Goal: Transaction & Acquisition: Obtain resource

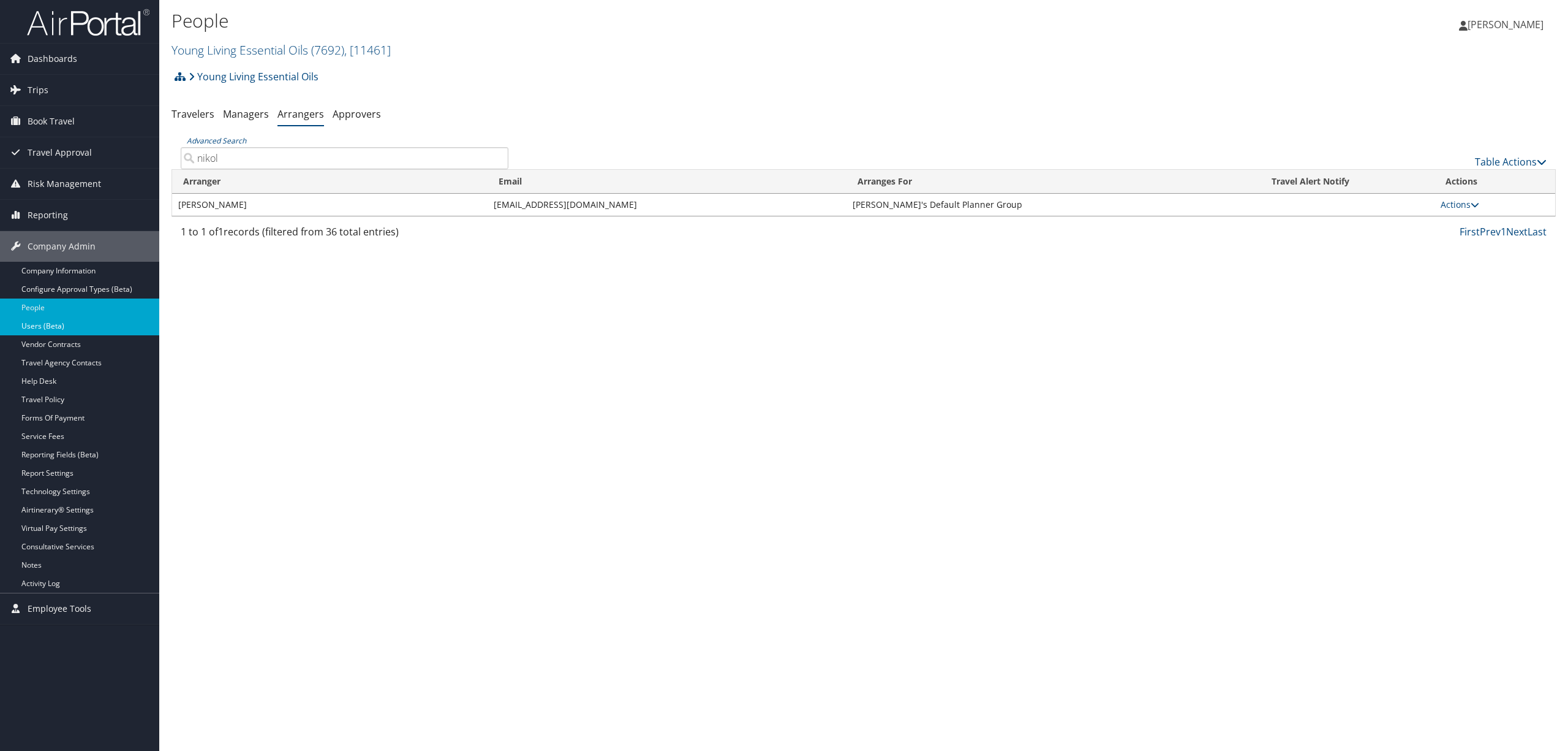
click at [27, 324] on link "Users (Beta)" at bounding box center [80, 326] width 159 height 18
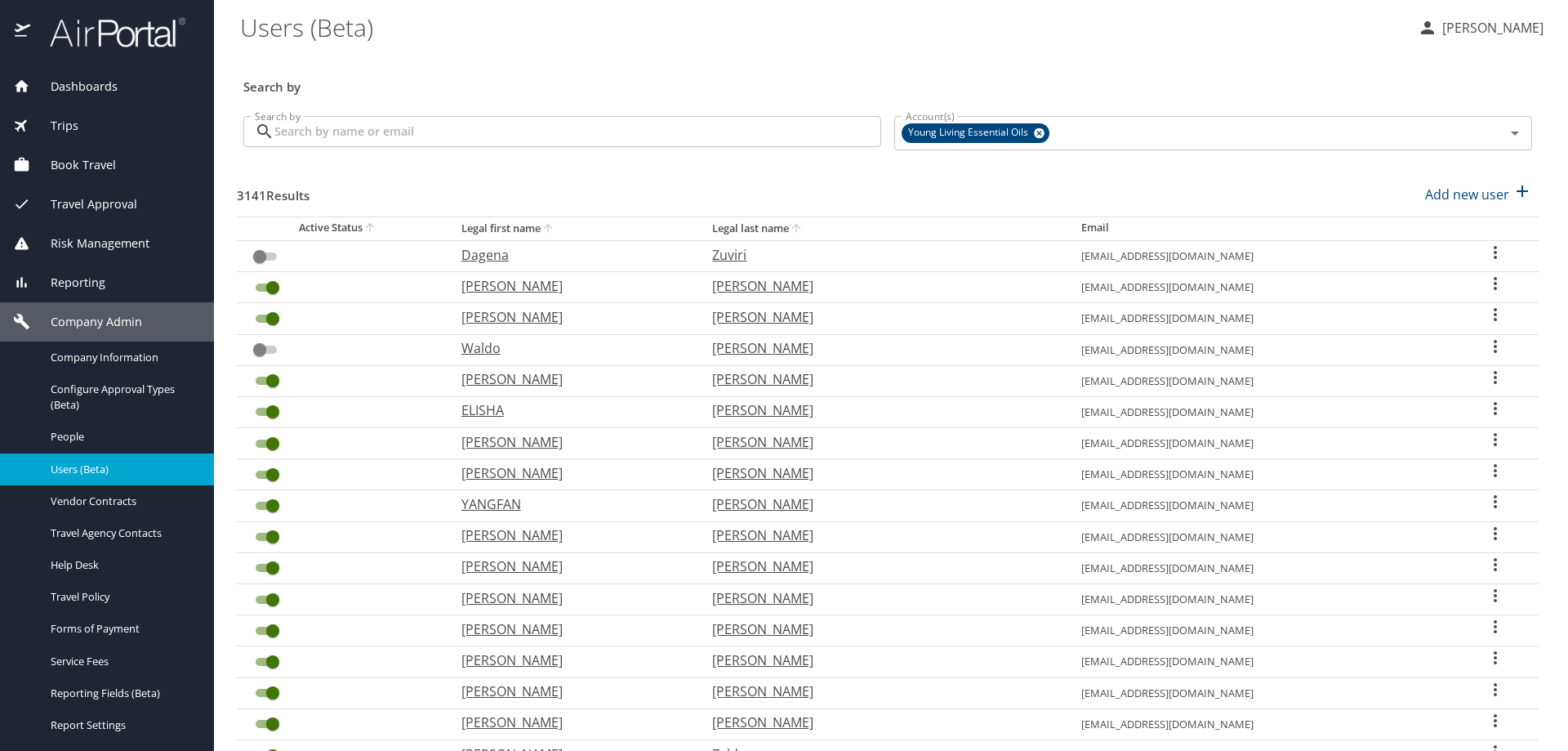
click at [328, 132] on input "Search by" at bounding box center [578, 132] width 607 height 31
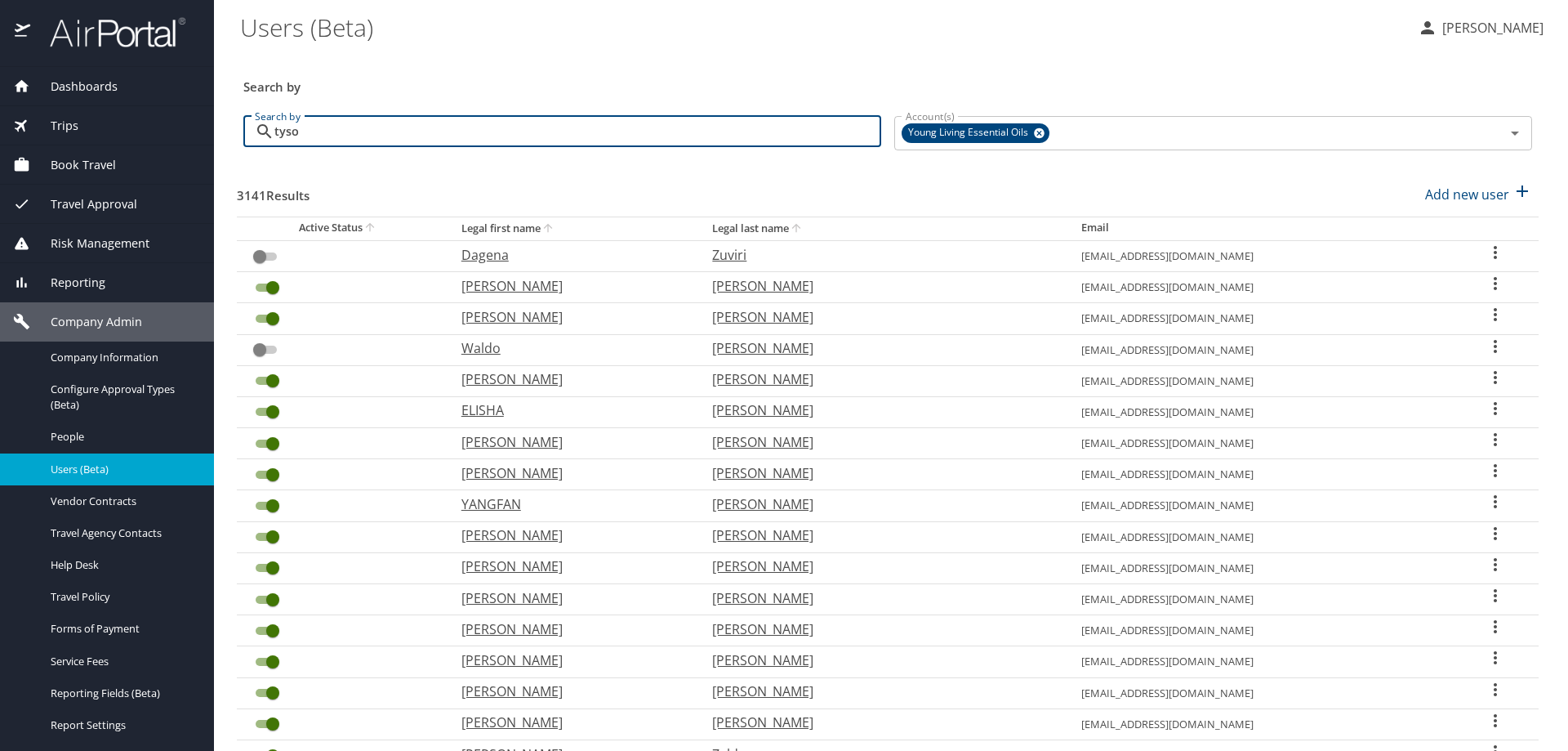
type input "[PERSON_NAME]"
checkbox input "true"
checkbox input "false"
checkbox input "true"
checkbox input "false"
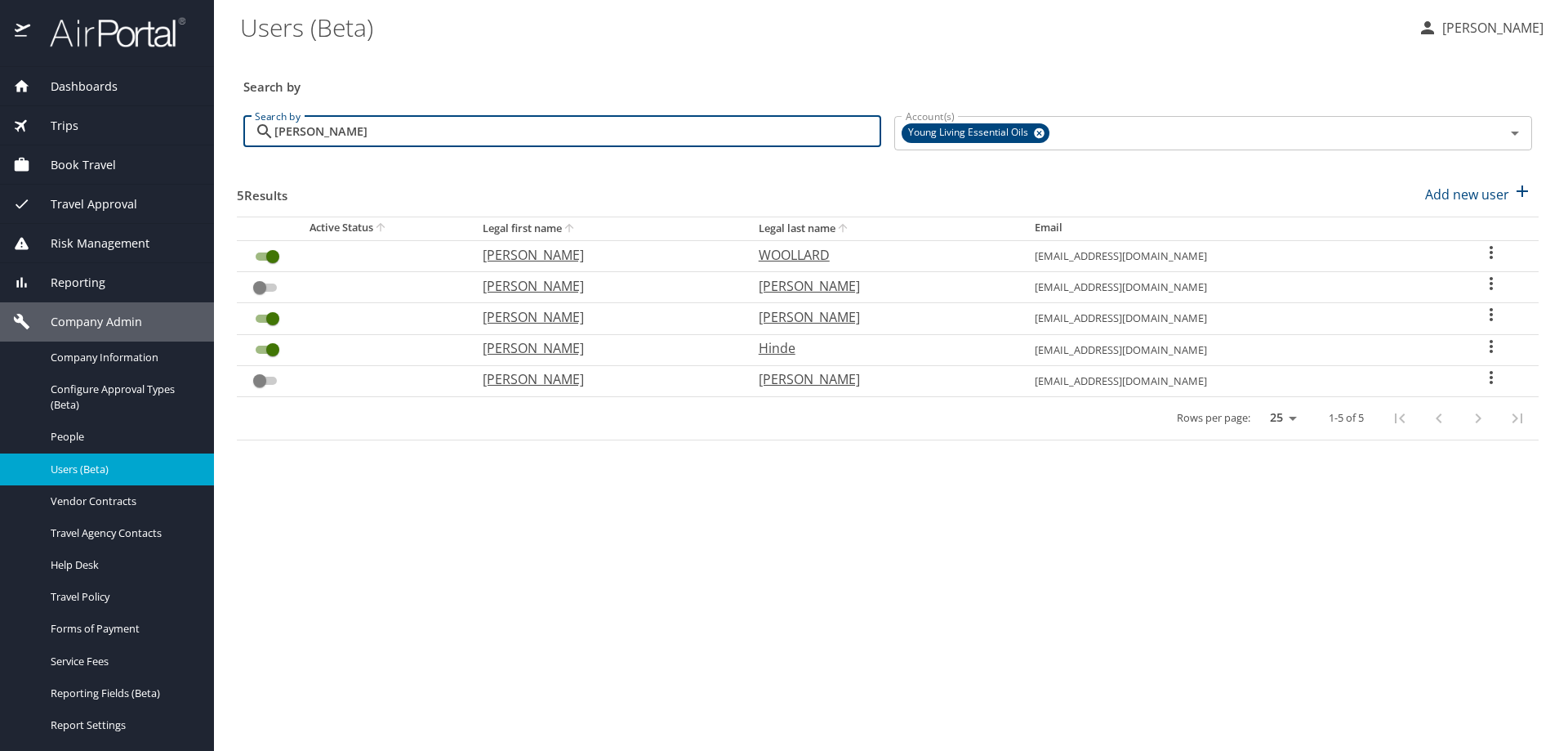
type input "tyson"
click at [256, 284] on input "User Search Table" at bounding box center [260, 288] width 59 height 20
checkbox input "false"
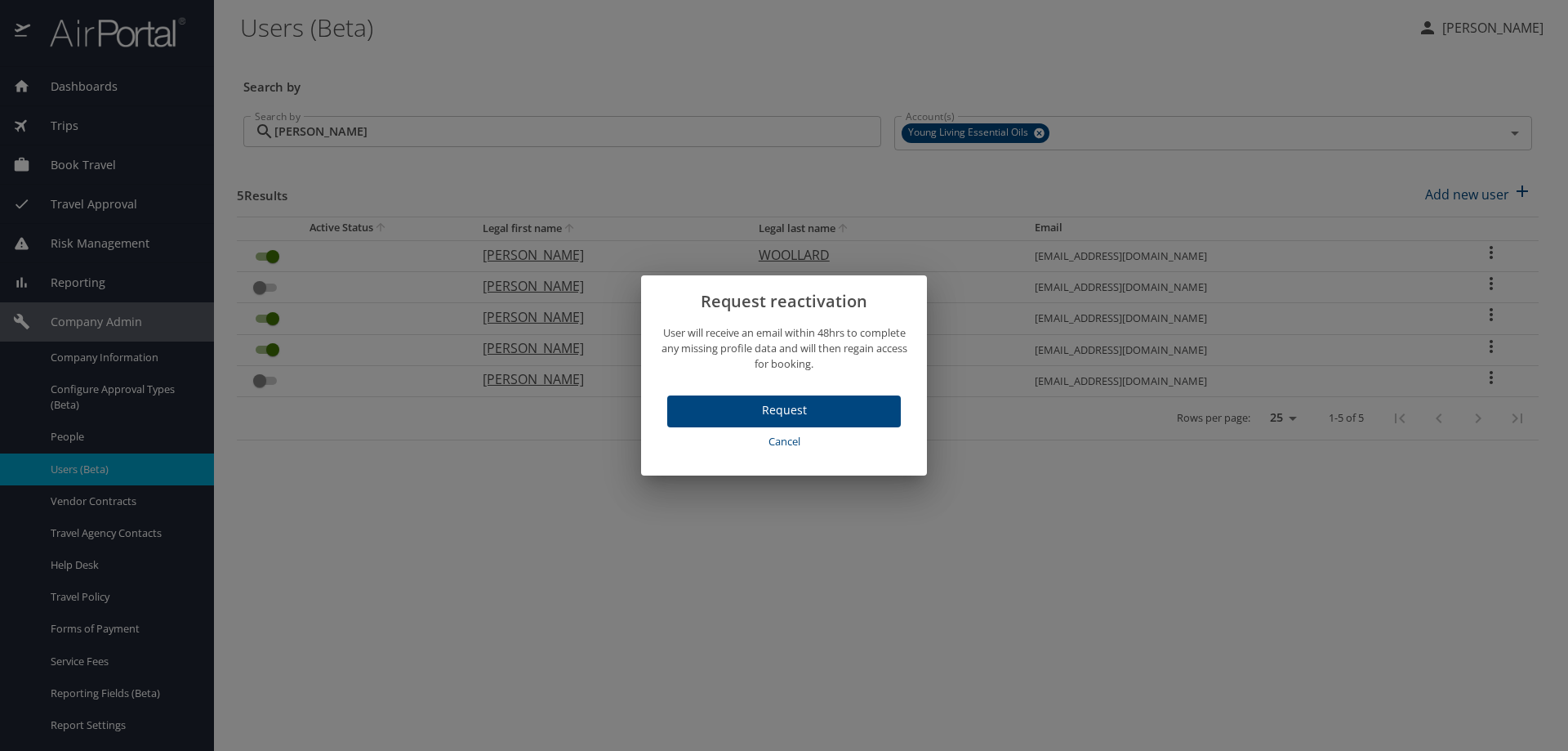
click at [796, 411] on span "Request" at bounding box center [784, 410] width 208 height 20
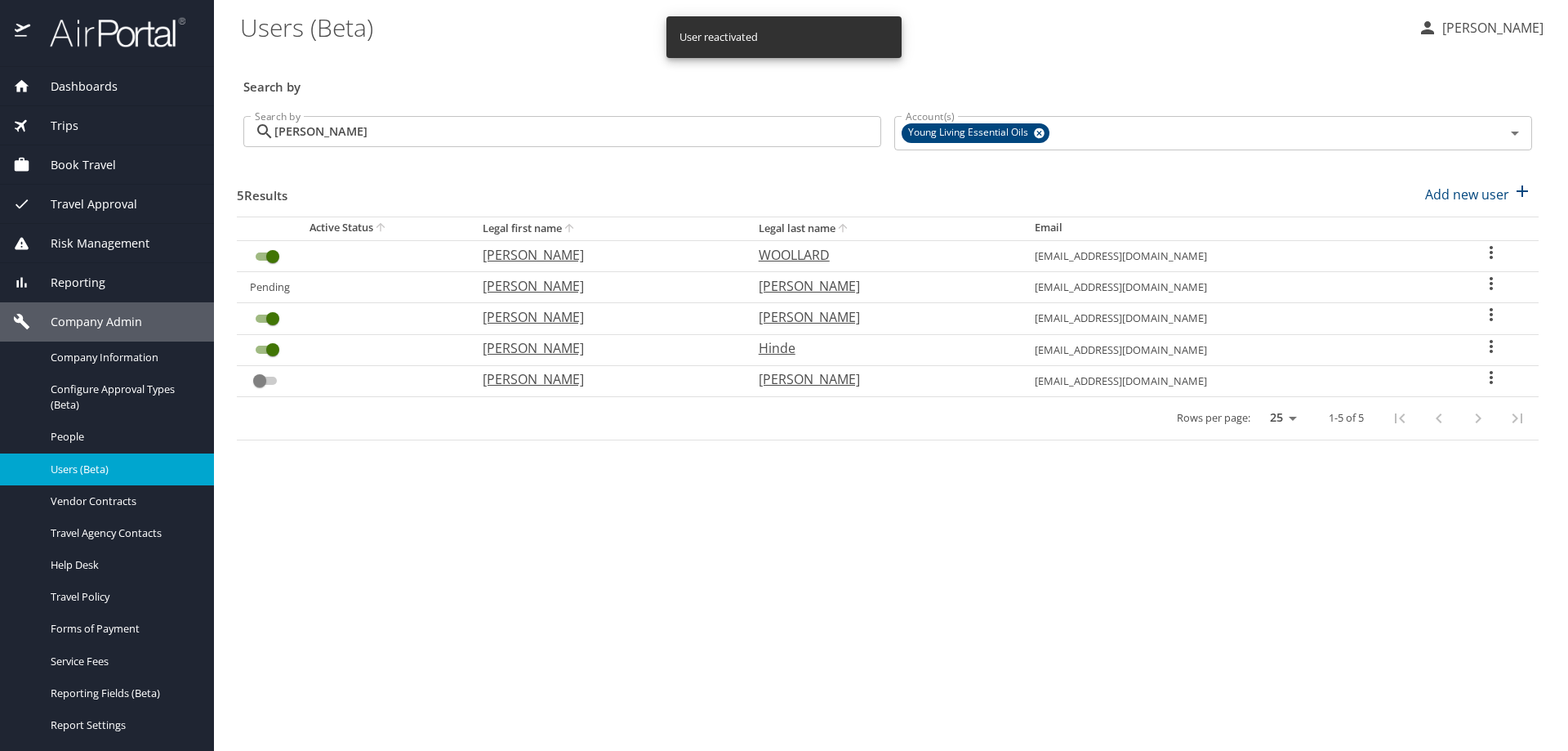
click at [89, 122] on div "Trips" at bounding box center [107, 126] width 188 height 18
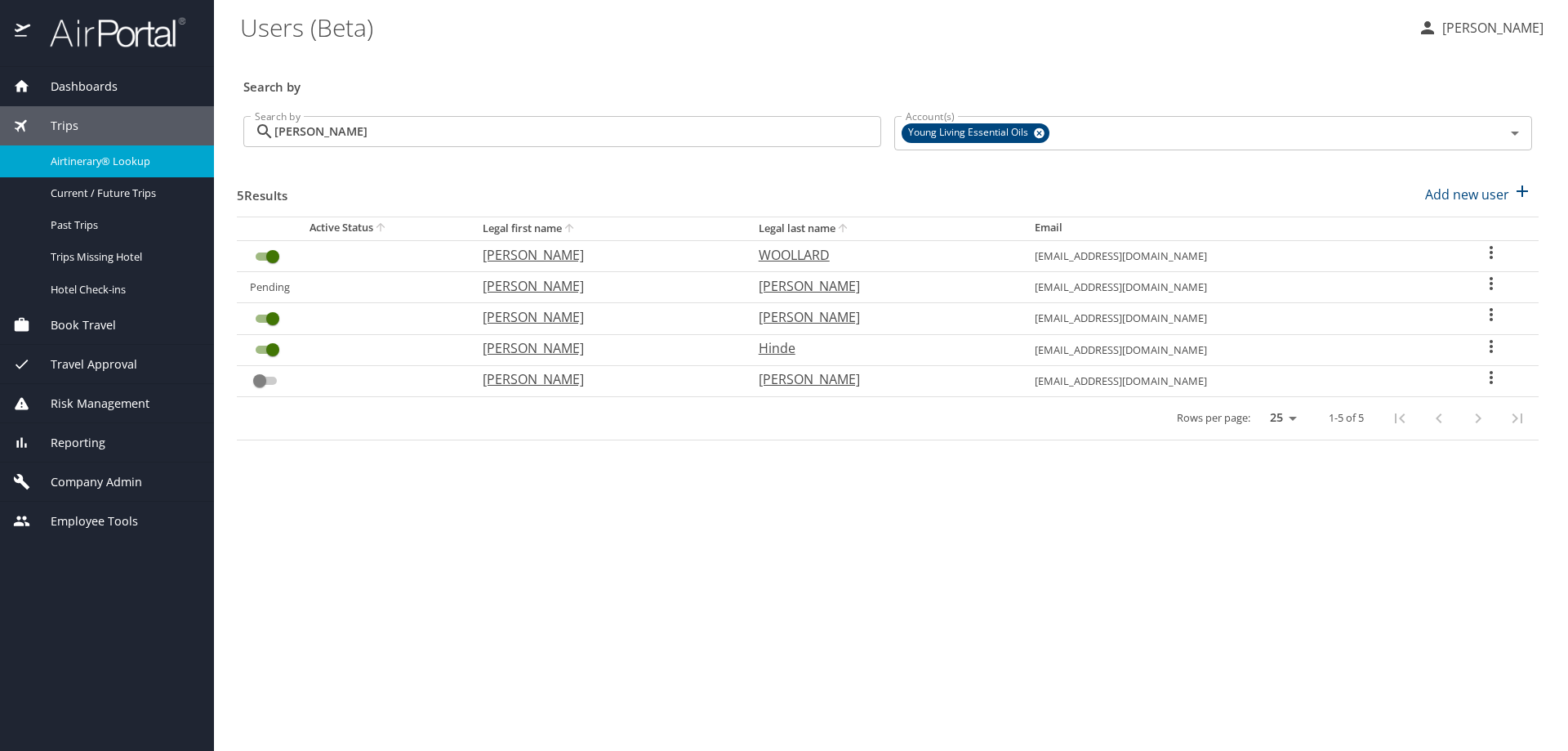
click at [78, 168] on span "Airtinerary® Lookup" at bounding box center [123, 161] width 144 height 16
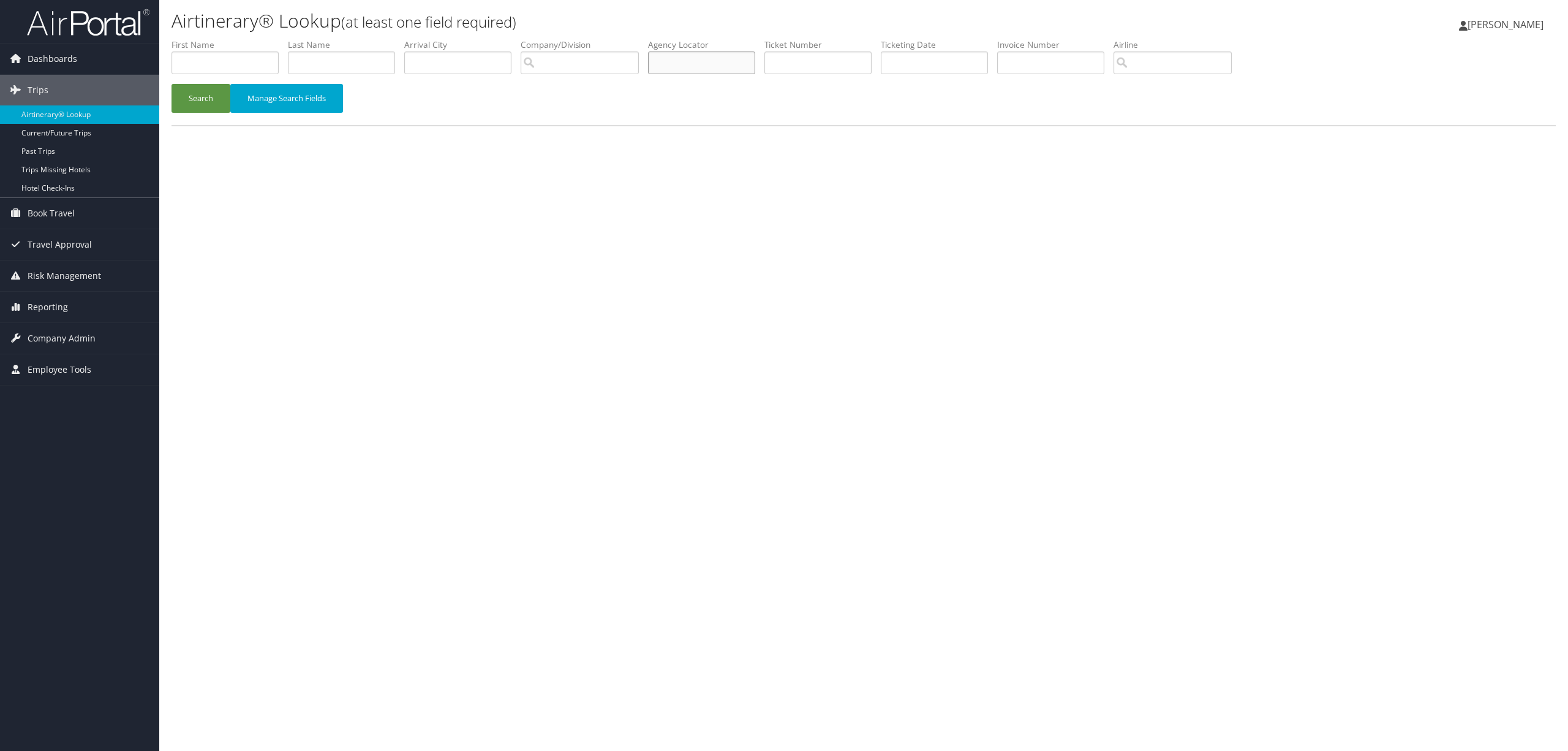
click at [731, 70] on input "text" at bounding box center [702, 63] width 107 height 23
type input "pixar"
drag, startPoint x: 694, startPoint y: 69, endPoint x: 652, endPoint y: 64, distance: 42.3
click at [652, 39] on ul "First Name Last Name Departure City Arrival City Company/Division Airport/City …" at bounding box center [863, 39] width 1384 height 0
click at [570, 52] on input "search" at bounding box center [580, 63] width 118 height 23
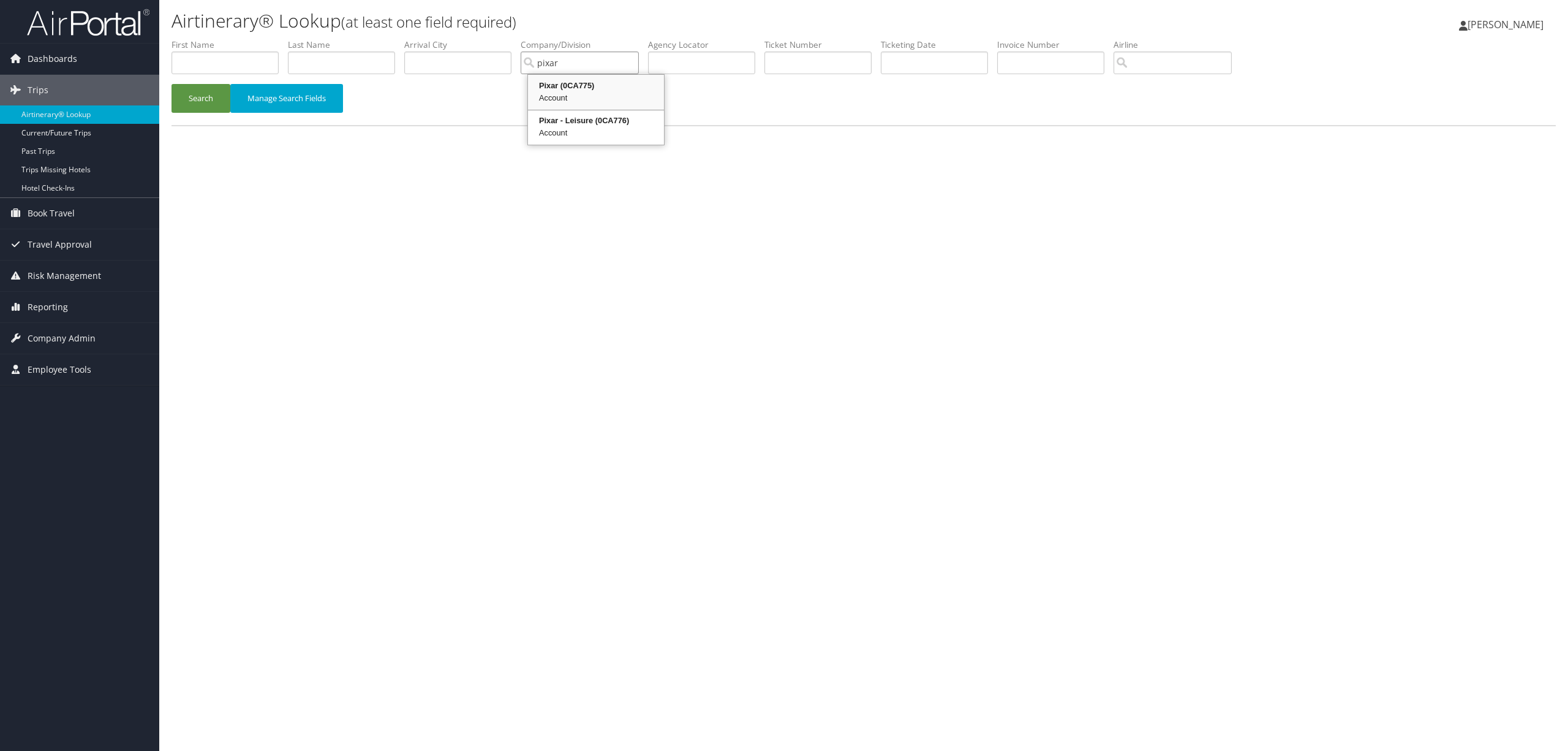
click at [569, 82] on div "Pixar (0CA775)" at bounding box center [596, 86] width 132 height 12
type input "Pixar"
click at [314, 61] on input "text" at bounding box center [341, 63] width 107 height 23
type input "hobson"
click at [197, 94] on button "Search" at bounding box center [201, 98] width 59 height 29
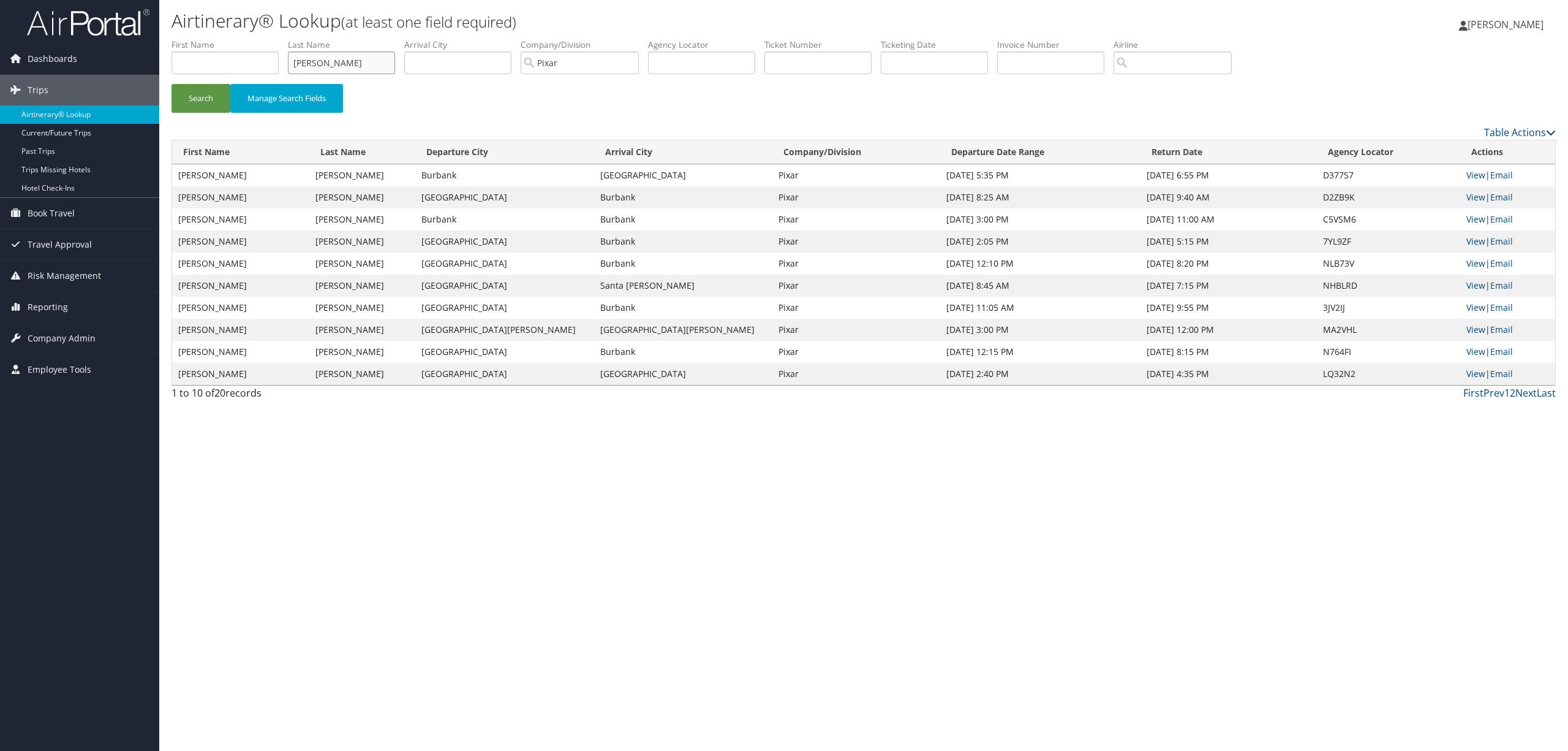
drag, startPoint x: 294, startPoint y: 63, endPoint x: 306, endPoint y: 67, distance: 12.6
click at [289, 39] on ul "First Name Last Name hobson Departure City Arrival City Company/Division Pixar …" at bounding box center [863, 39] width 1384 height 0
click at [181, 101] on button "Search" at bounding box center [201, 98] width 59 height 29
click at [1468, 172] on link "View" at bounding box center [1475, 175] width 19 height 12
click at [1468, 194] on link "View" at bounding box center [1475, 197] width 19 height 12
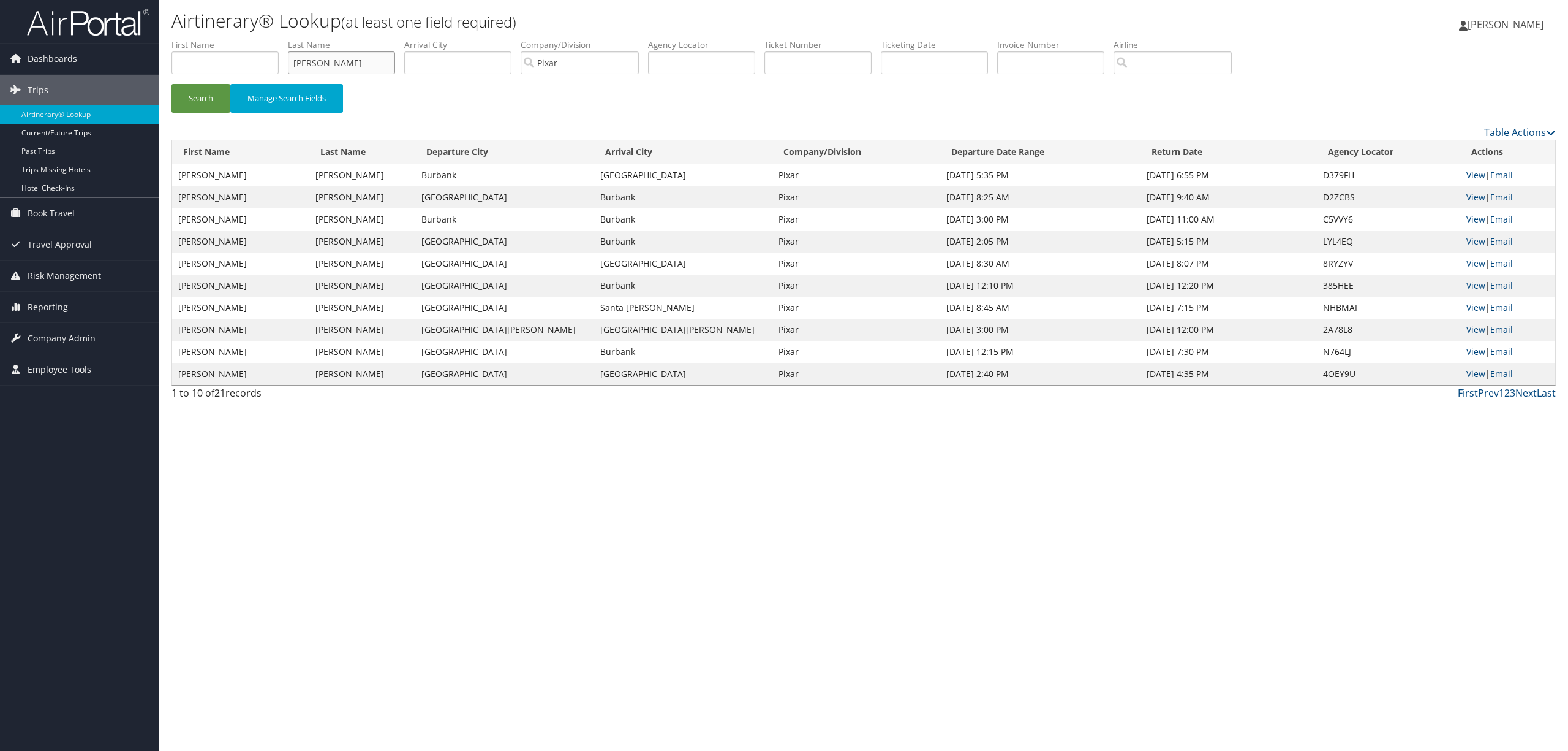
drag, startPoint x: 359, startPoint y: 56, endPoint x: 202, endPoint y: 71, distance: 157.7
click at [202, 39] on ul "First Name Last Name yates Departure City Arrival City Company/Division Pixar A…" at bounding box center [863, 39] width 1384 height 0
click at [202, 90] on button "Search" at bounding box center [201, 98] width 59 height 29
click at [1468, 170] on link "View" at bounding box center [1475, 175] width 19 height 12
click at [292, 66] on input "hobson" at bounding box center [341, 63] width 107 height 23
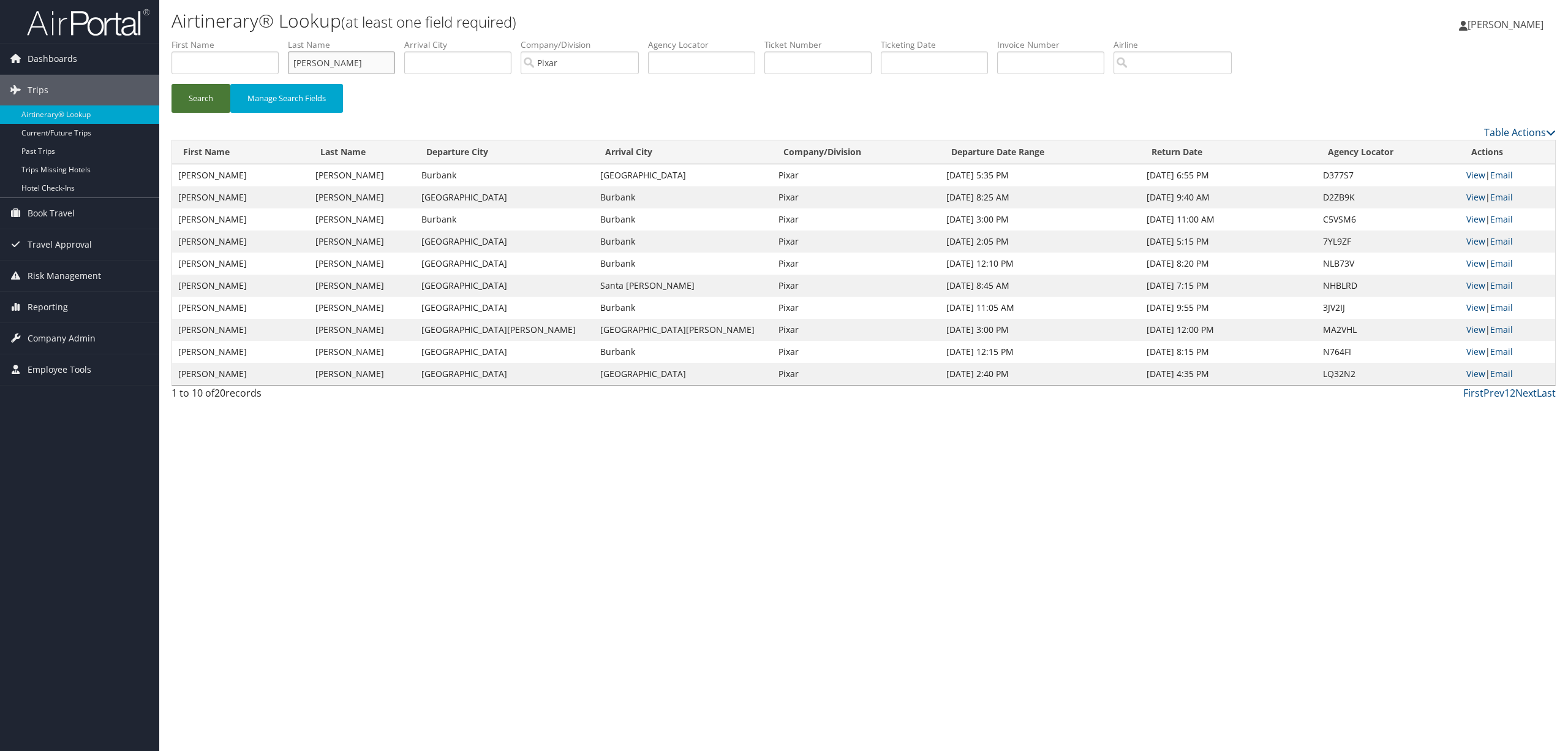
type input "warren"
click at [221, 93] on button "Search" at bounding box center [201, 98] width 59 height 29
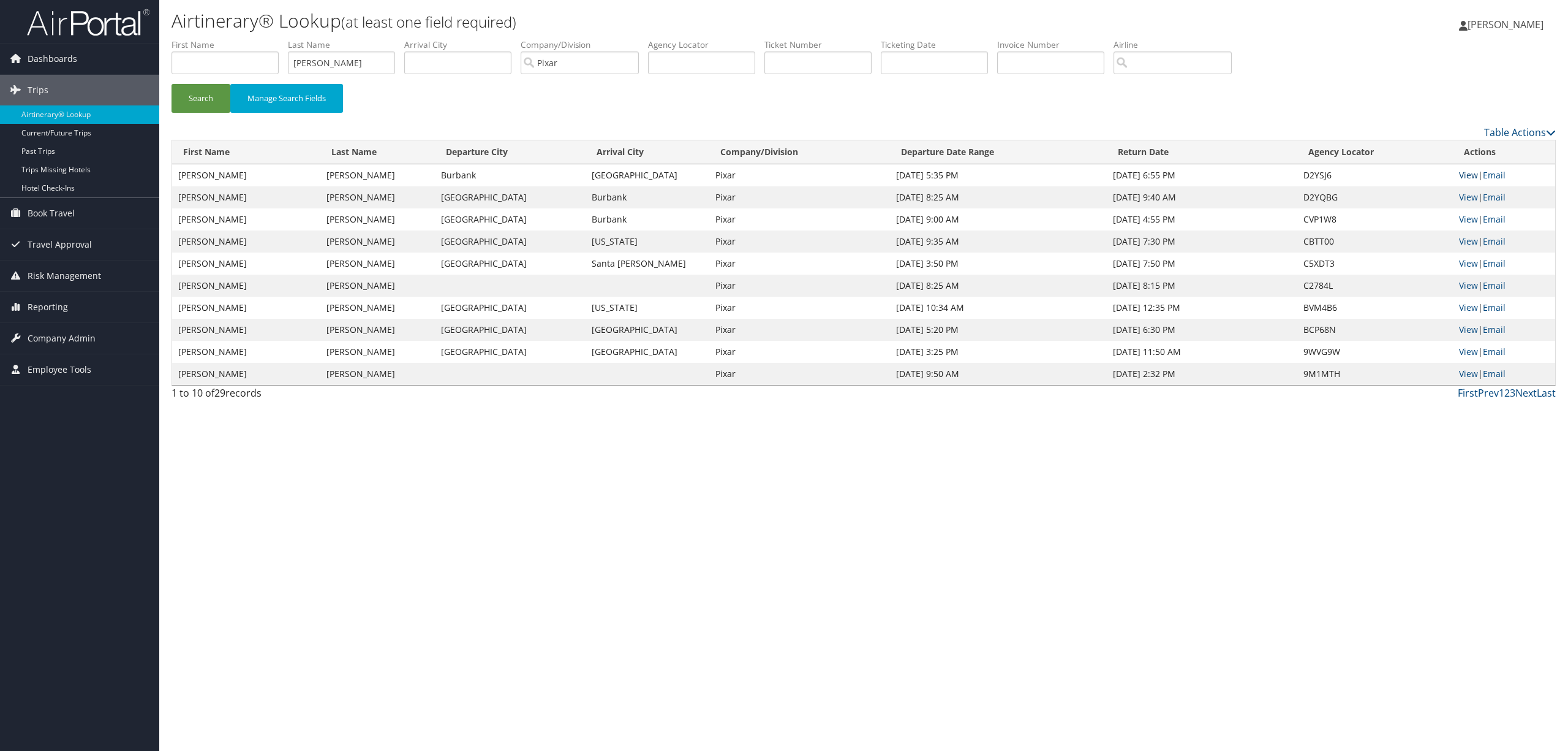
click at [1464, 170] on link "View" at bounding box center [1468, 175] width 19 height 12
click at [64, 303] on span "Reporting" at bounding box center [48, 307] width 40 height 31
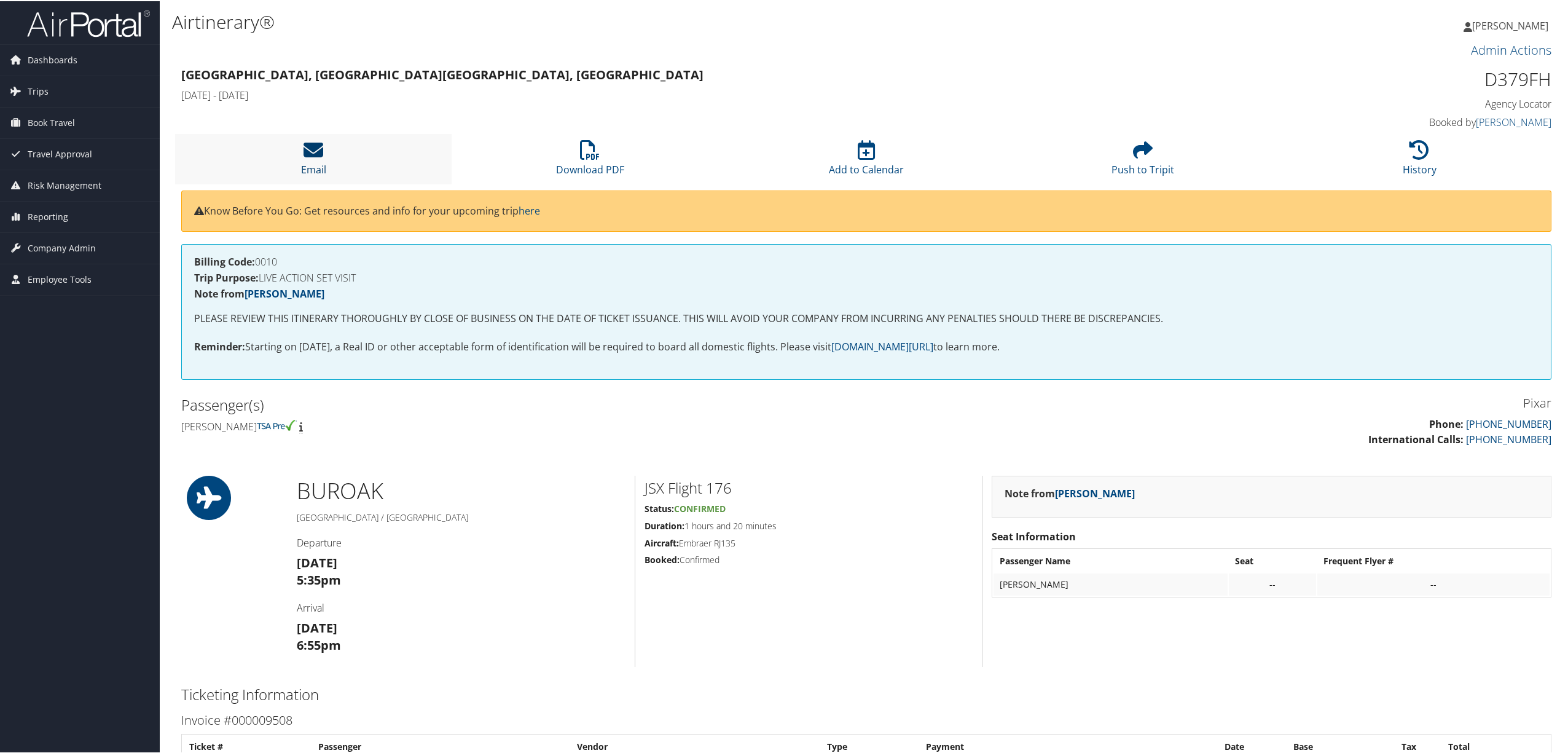
click at [311, 139] on icon at bounding box center [313, 149] width 20 height 20
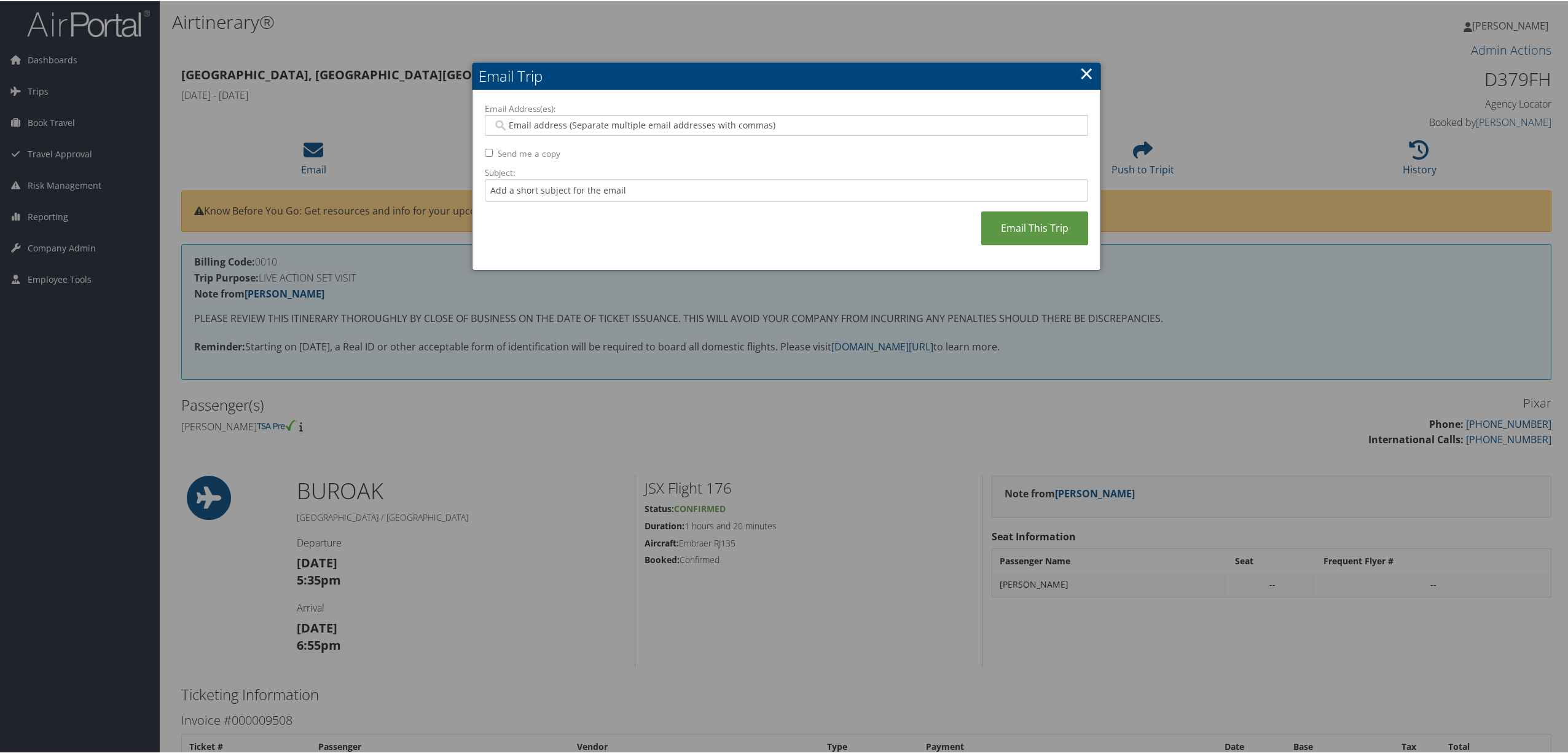
click at [586, 126] on input "Email Address(es):" at bounding box center [786, 124] width 586 height 12
type input "M"
type input "kristin"
click at [598, 138] on div "[PERSON_NAME][EMAIL_ADDRESS][DOMAIN_NAME]" at bounding box center [792, 143] width 597 height 12
type input "[PERSON_NAME][EMAIL_ADDRESS][DOMAIN_NAME]"
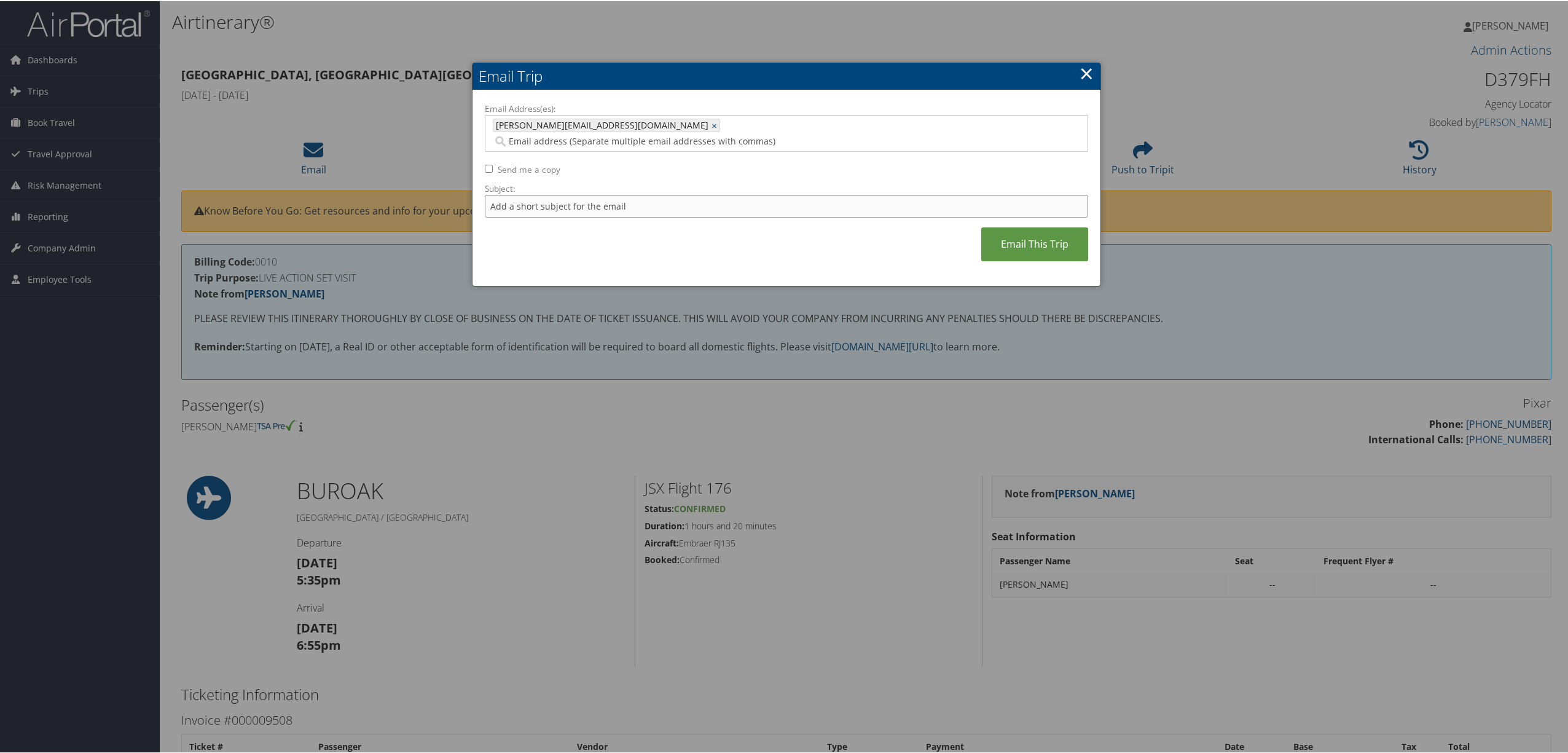
click at [584, 194] on input "Subject:" at bounding box center [787, 205] width 604 height 23
type input "$"
type input "Michael Yates $299.10"
click at [991, 227] on link "Email This Trip" at bounding box center [1034, 243] width 107 height 34
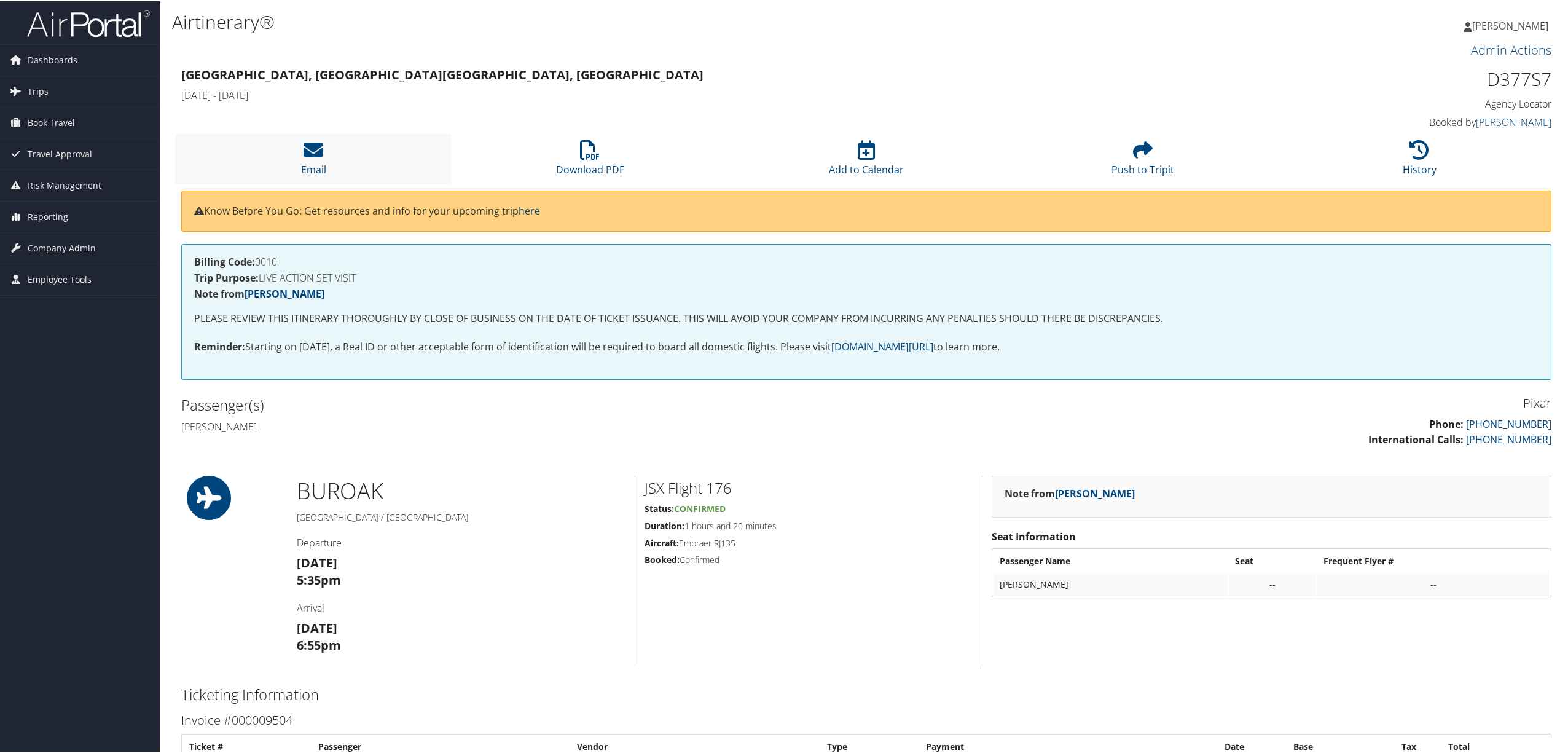
click at [341, 162] on li "Email" at bounding box center [313, 157] width 277 height 50
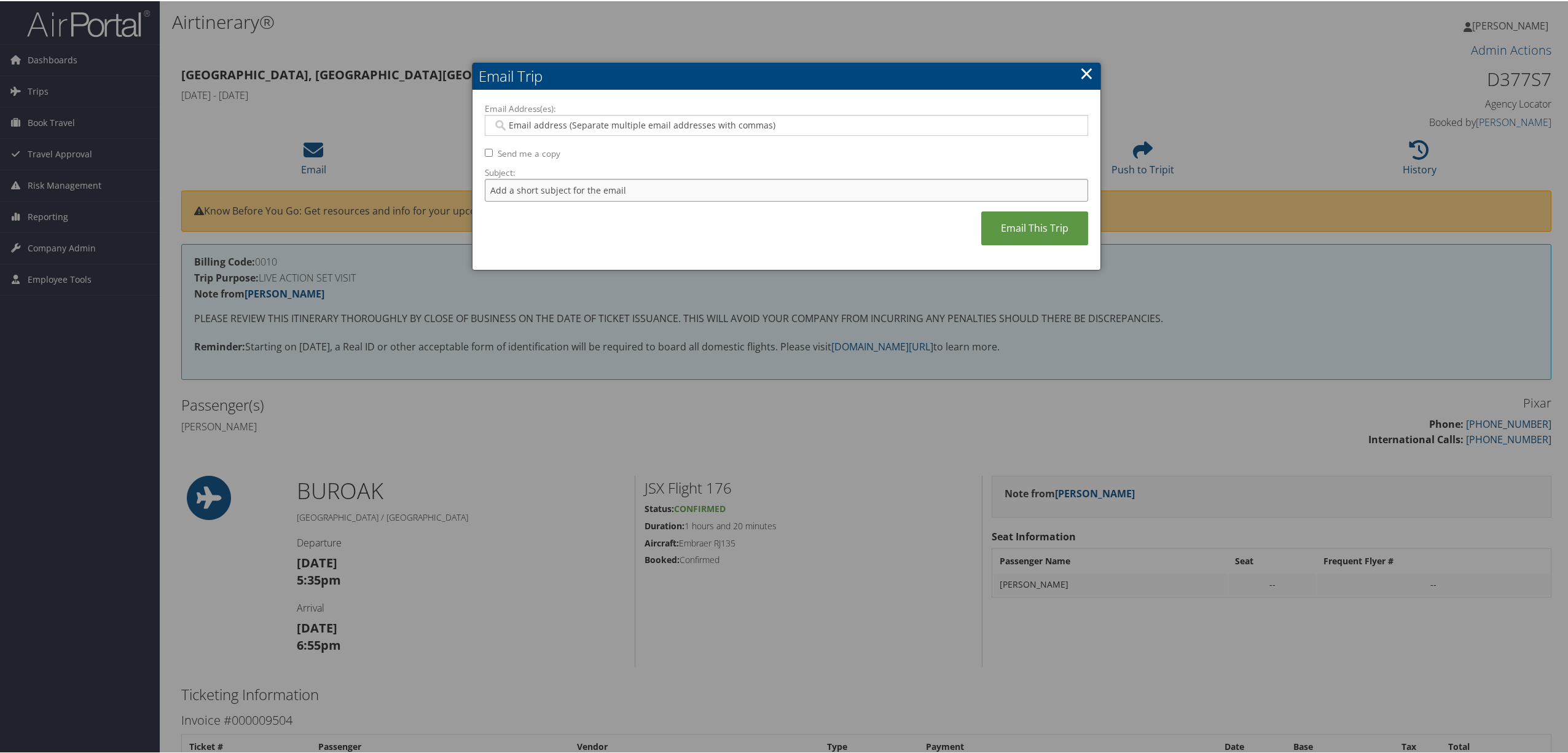
click at [543, 187] on input "Subject:" at bounding box center [787, 189] width 604 height 23
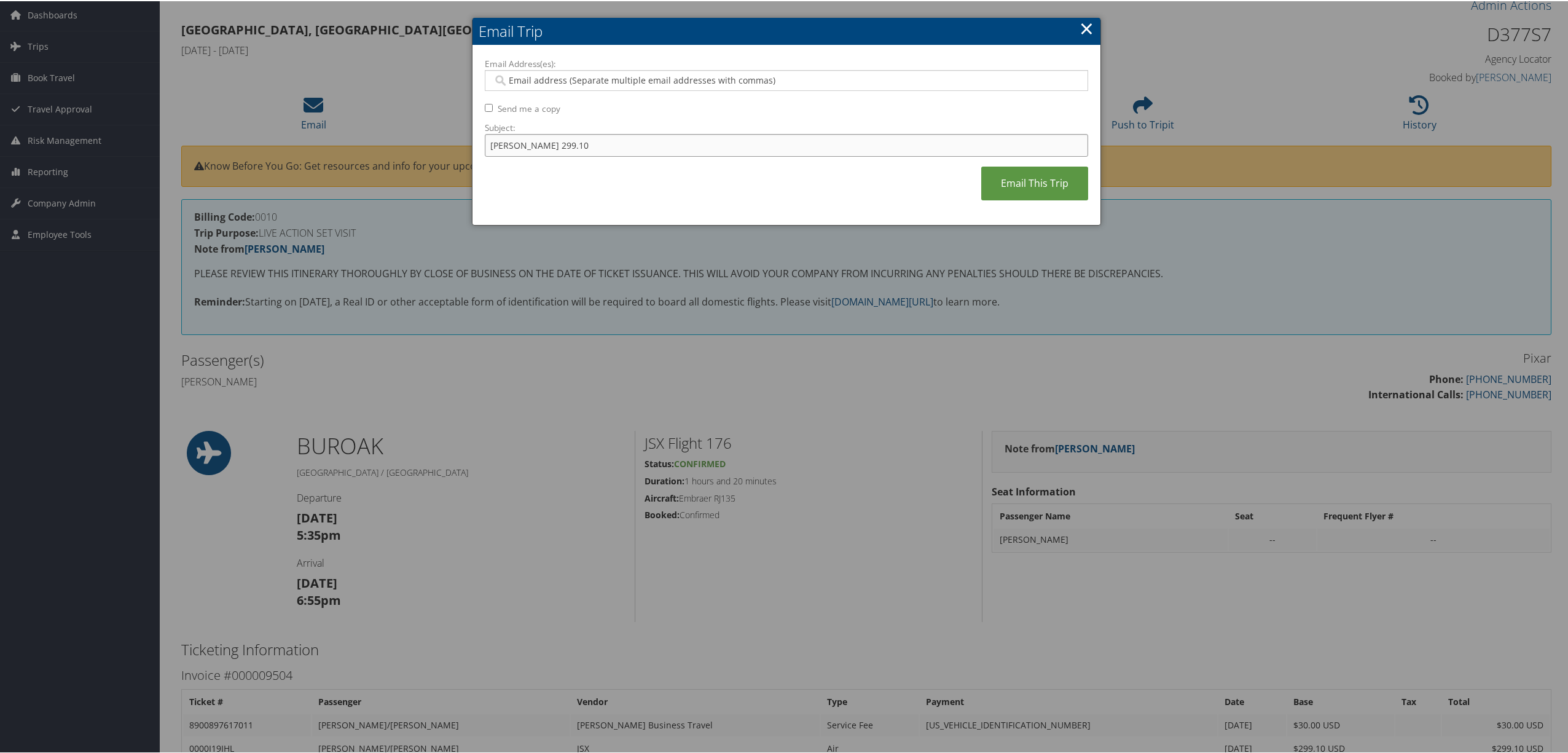
scroll to position [82, 0]
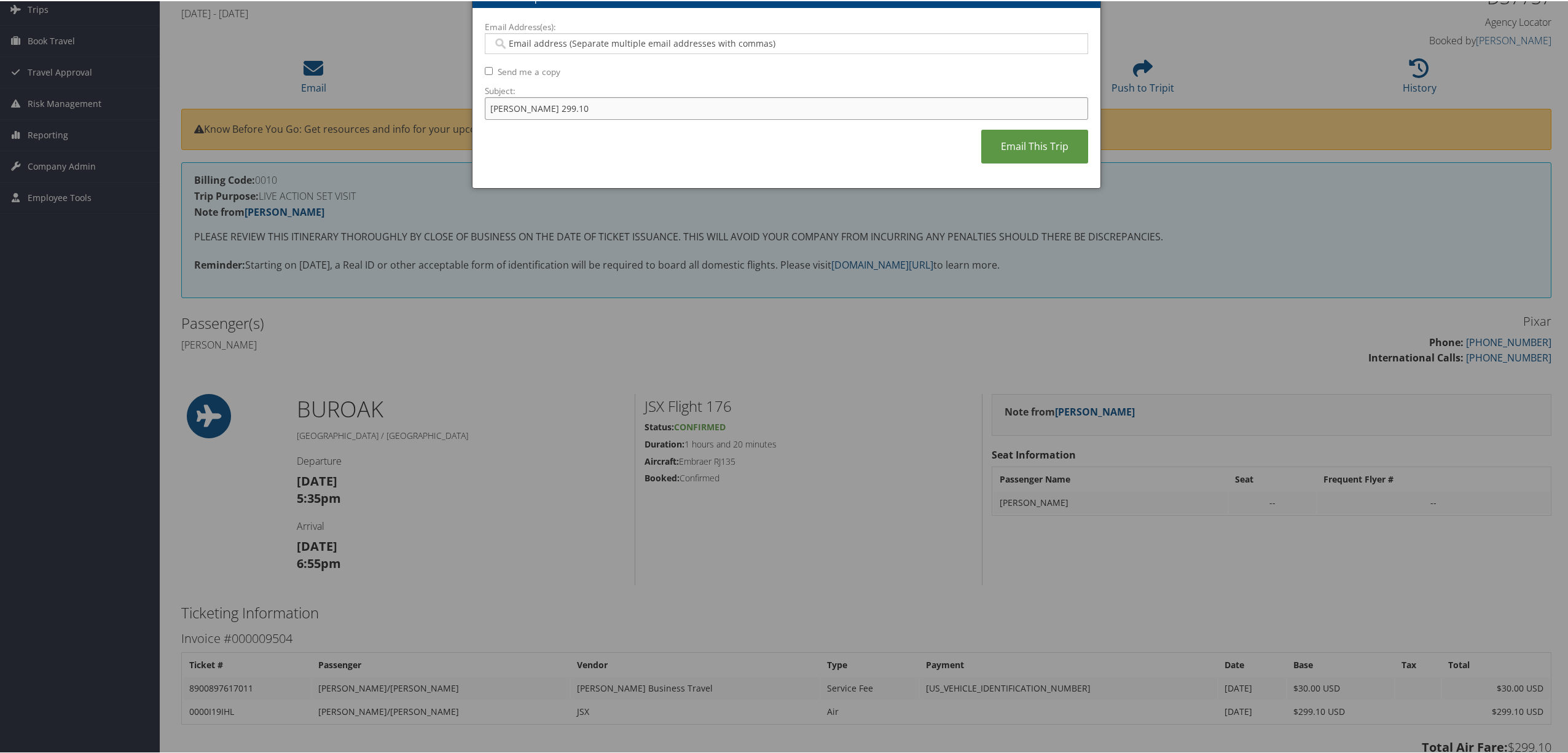
type input "Catherine Hobson 299.10"
click at [602, 45] on input "Email Address(es):" at bounding box center [786, 42] width 586 height 12
type input "kristina"
click at [612, 69] on div "[PERSON_NAME][EMAIL_ADDRESS][DOMAIN_NAME]" at bounding box center [792, 61] width 597 height 18
type input "[PERSON_NAME][EMAIL_ADDRESS][DOMAIN_NAME]"
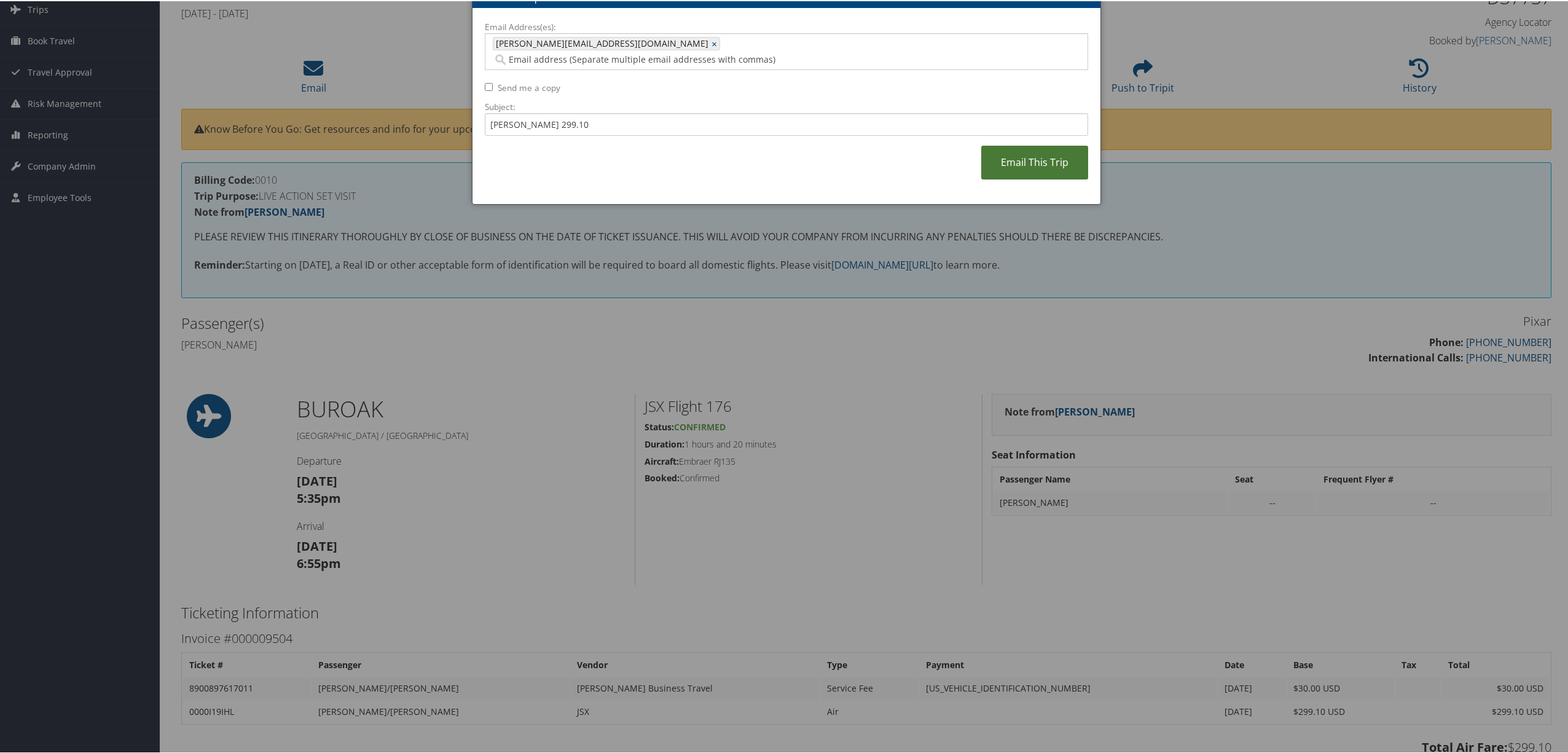
drag, startPoint x: 1025, startPoint y: 153, endPoint x: 900, endPoint y: 175, distance: 126.9
click at [1025, 152] on link "Email This Trip" at bounding box center [1034, 161] width 107 height 34
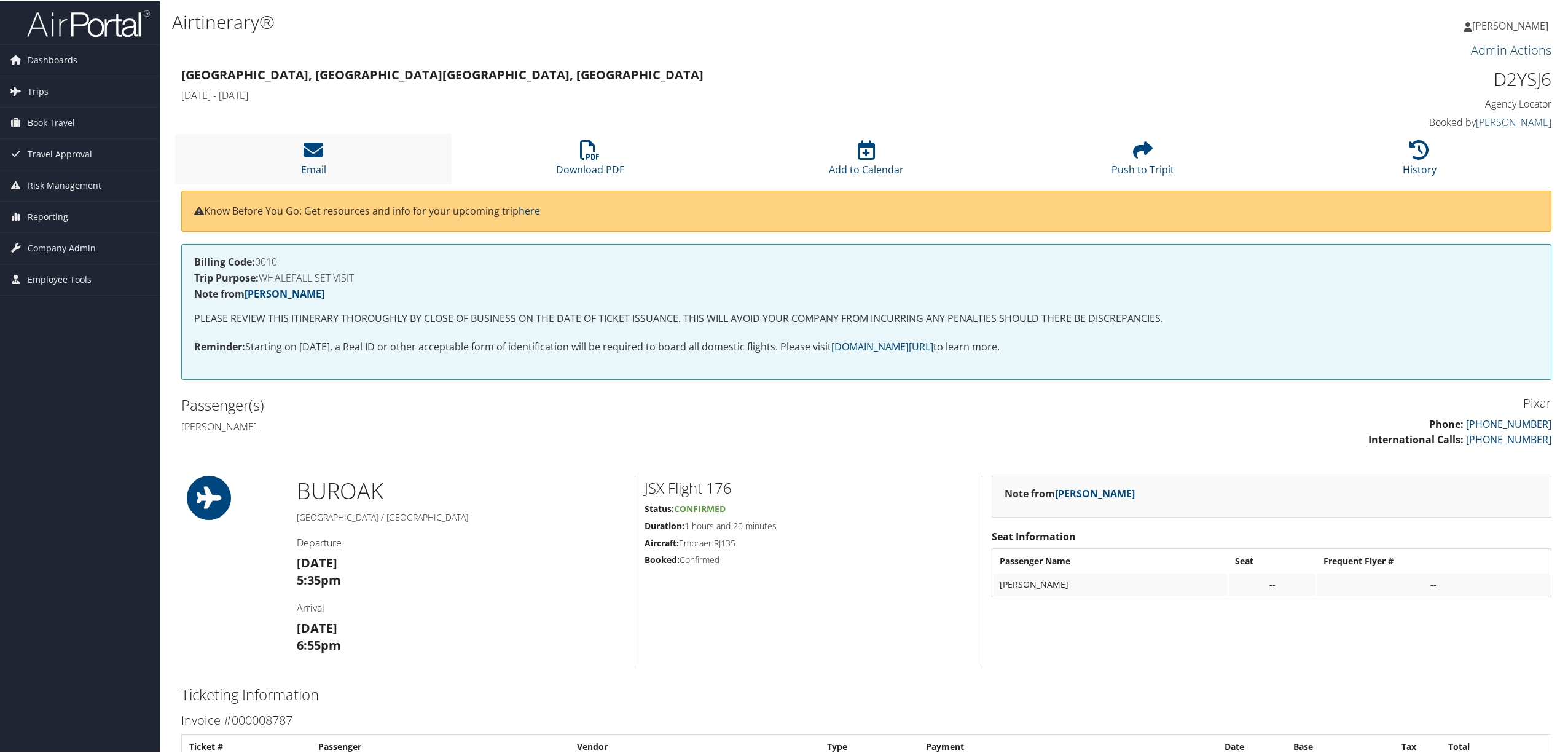
click at [338, 161] on li "Email" at bounding box center [313, 157] width 277 height 50
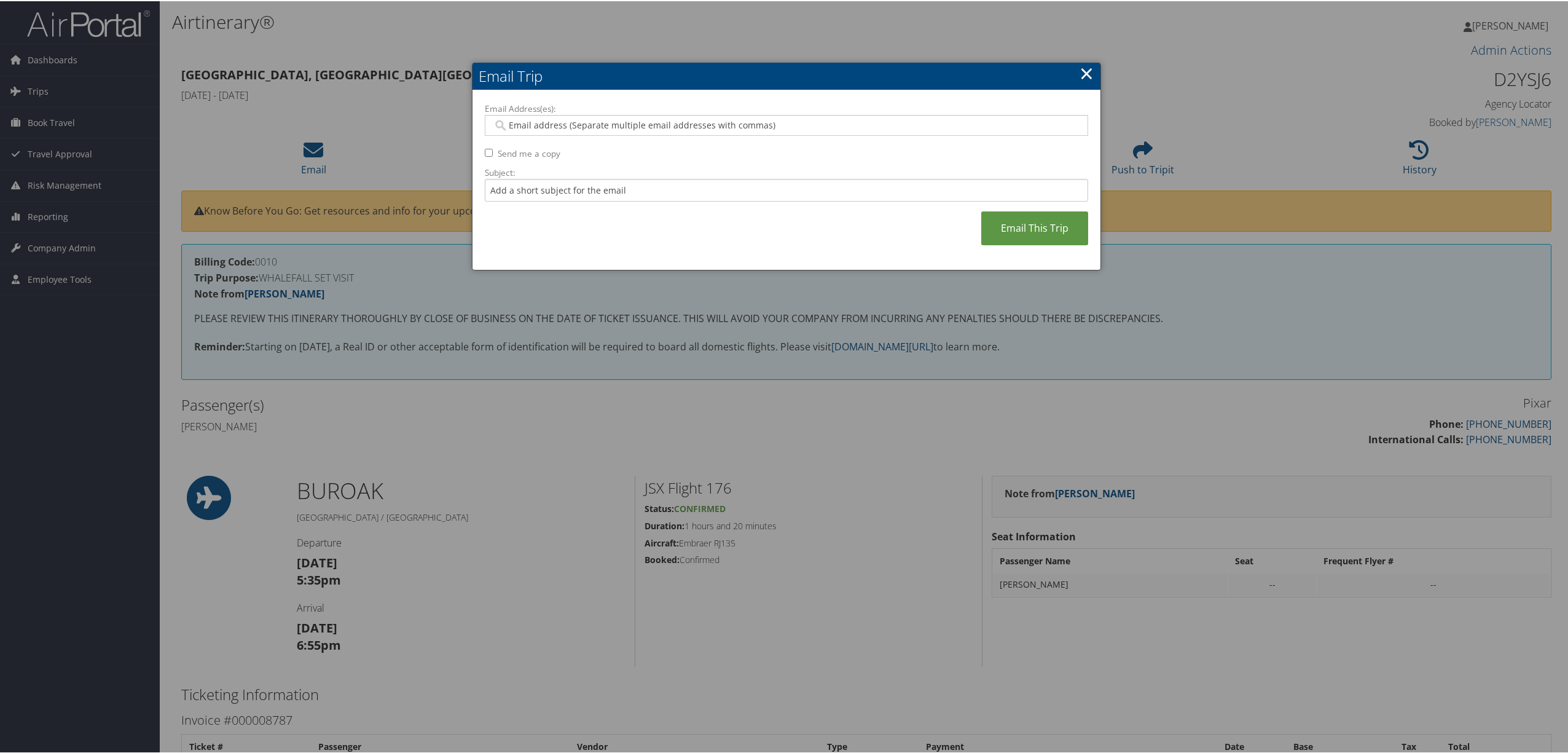
click at [578, 123] on input "Email Address(es):" at bounding box center [786, 124] width 586 height 12
type input "[PERSON_NAME]"
click at [581, 146] on div "[PERSON_NAME][EMAIL_ADDRESS][DOMAIN_NAME]" at bounding box center [792, 143] width 597 height 12
type input "[PERSON_NAME][EMAIL_ADDRESS][DOMAIN_NAME]"
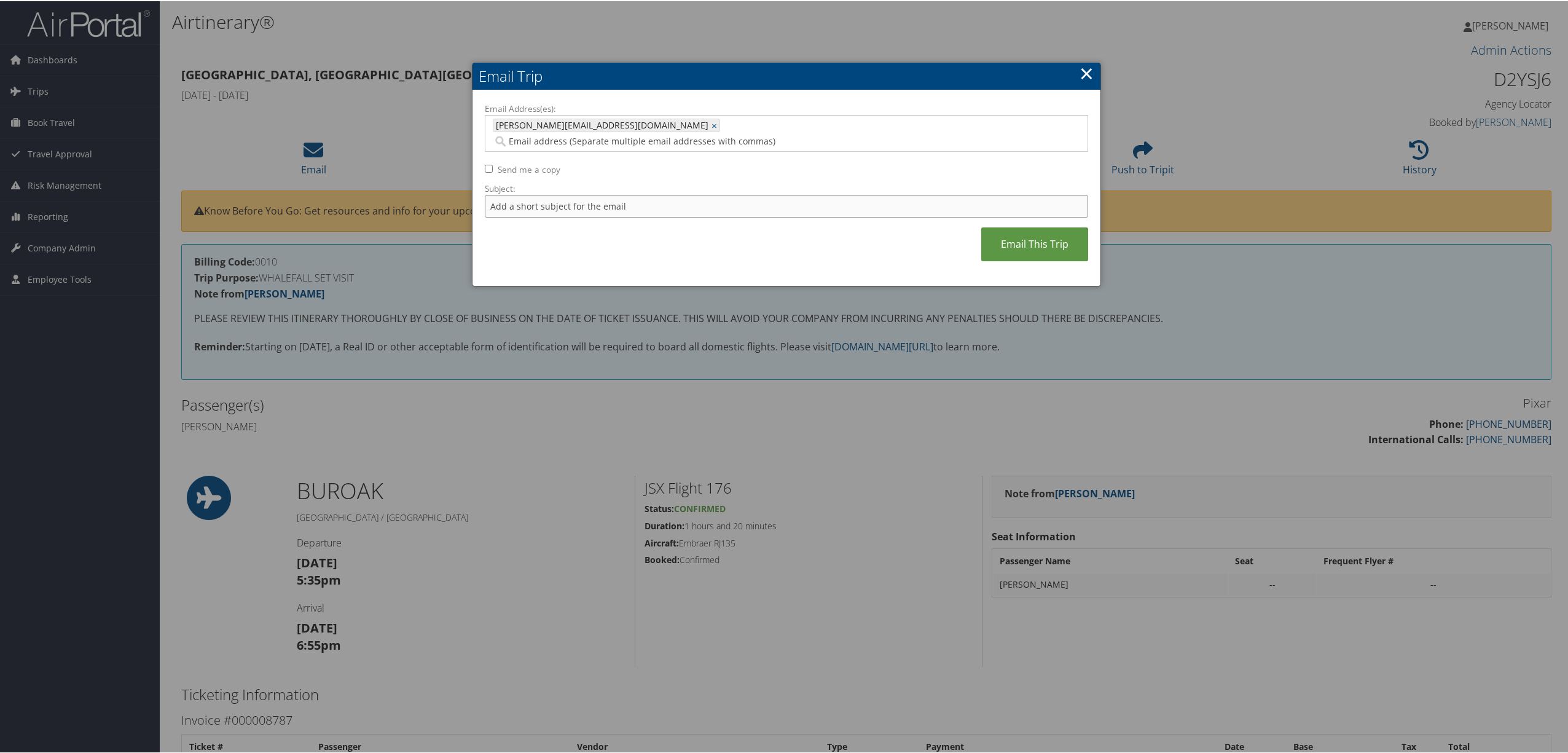
drag, startPoint x: 585, startPoint y: 194, endPoint x: 578, endPoint y: 192, distance: 7.3
click at [581, 194] on input "Subject:" at bounding box center [787, 205] width 604 height 23
type input "[PERSON_NAME] - $595"
click at [999, 226] on link "Email This Trip" at bounding box center [1034, 243] width 107 height 34
